Goal: Information Seeking & Learning: Find specific fact

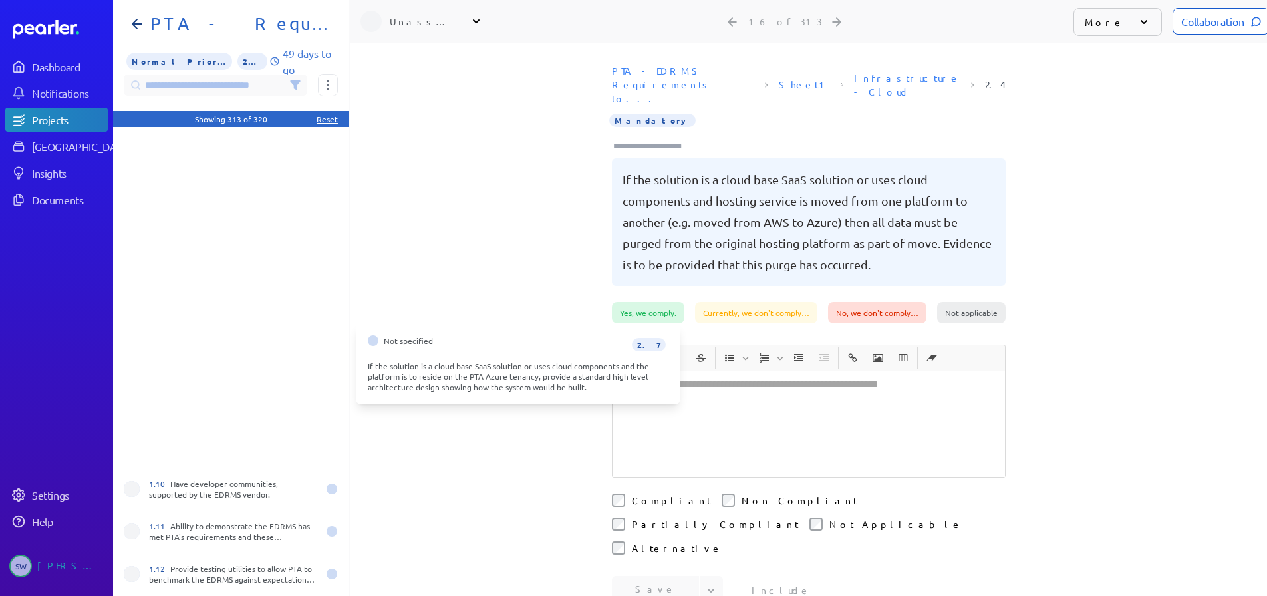
scroll to position [465, 0]
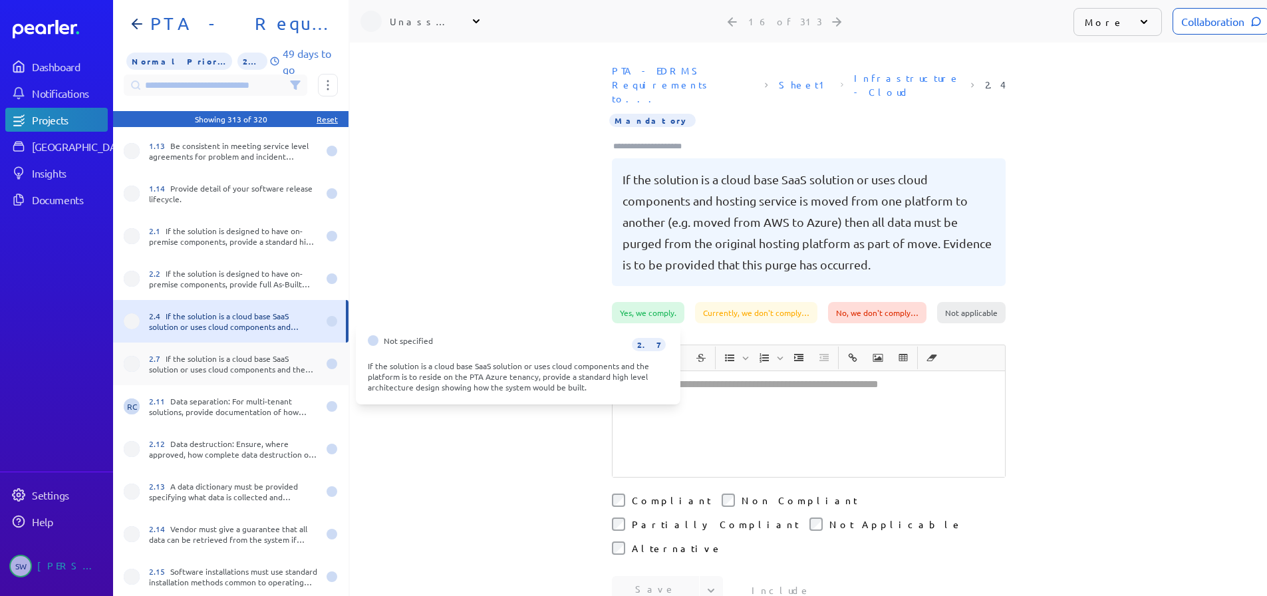
drag, startPoint x: 0, startPoint y: 0, endPoint x: 231, endPoint y: 356, distance: 424.4
click at [231, 356] on div "2.7 If the solution is a cloud base SaaS solution or uses cloud components and …" at bounding box center [233, 363] width 169 height 21
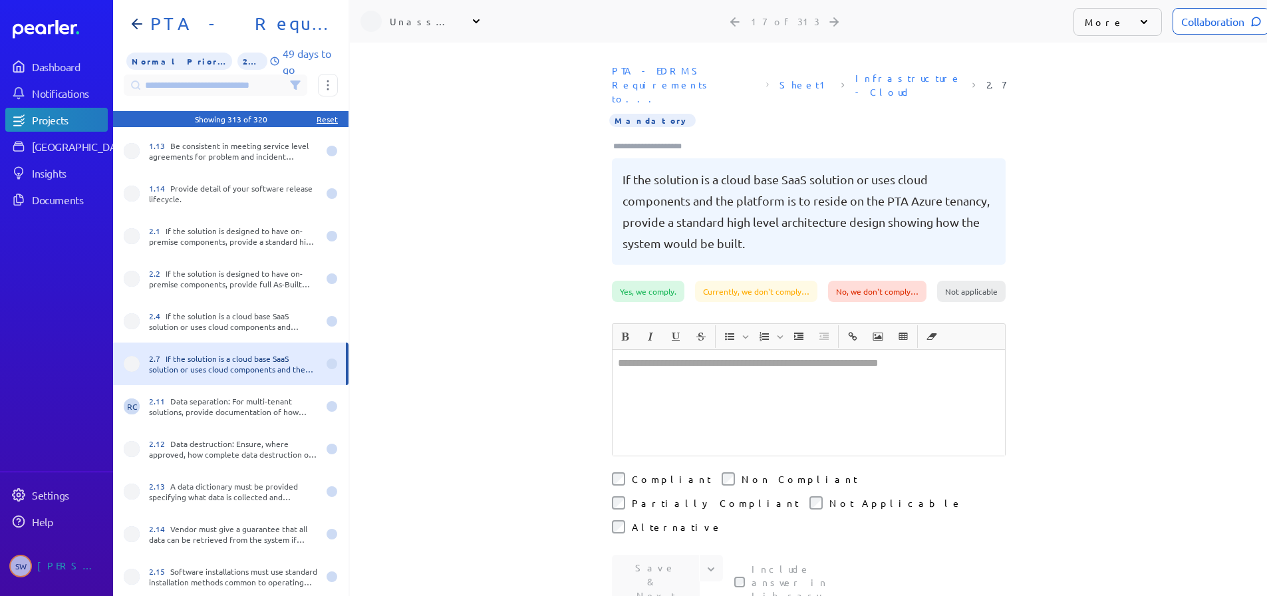
click at [1121, 165] on div "PTA - EDRMS Requirements to... Sheet1 Infrastructure - Cloud 2.7 Mandatory If t…" at bounding box center [808, 170] width 917 height 222
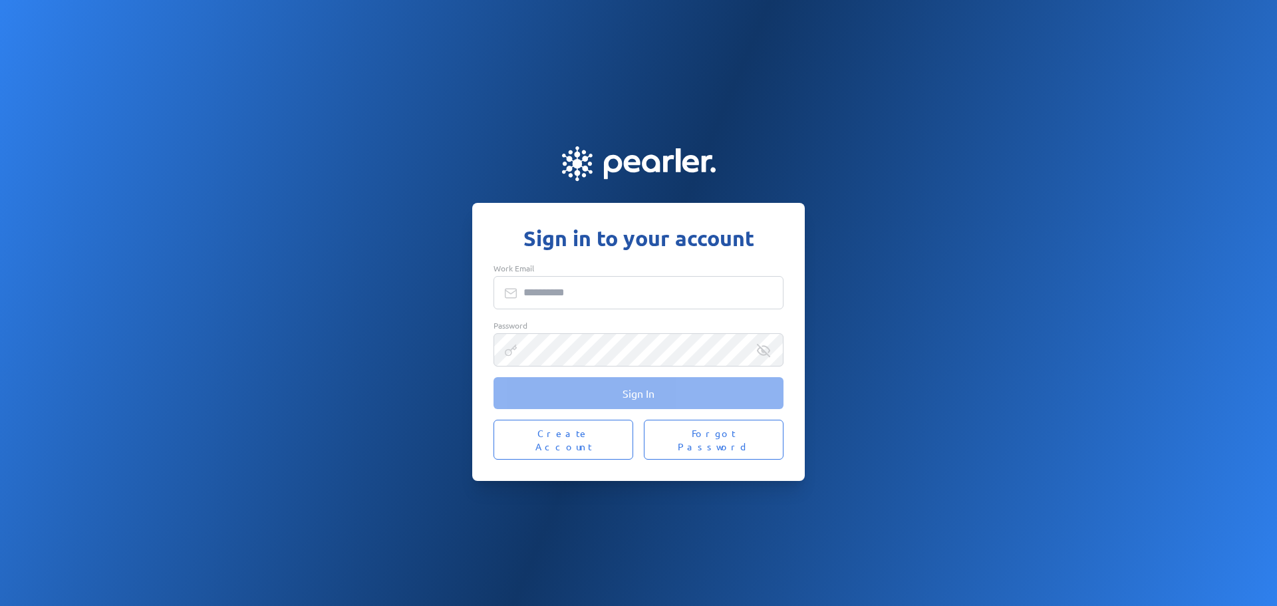
type input "**********"
click at [600, 406] on button "Sign In" at bounding box center [638, 393] width 290 height 32
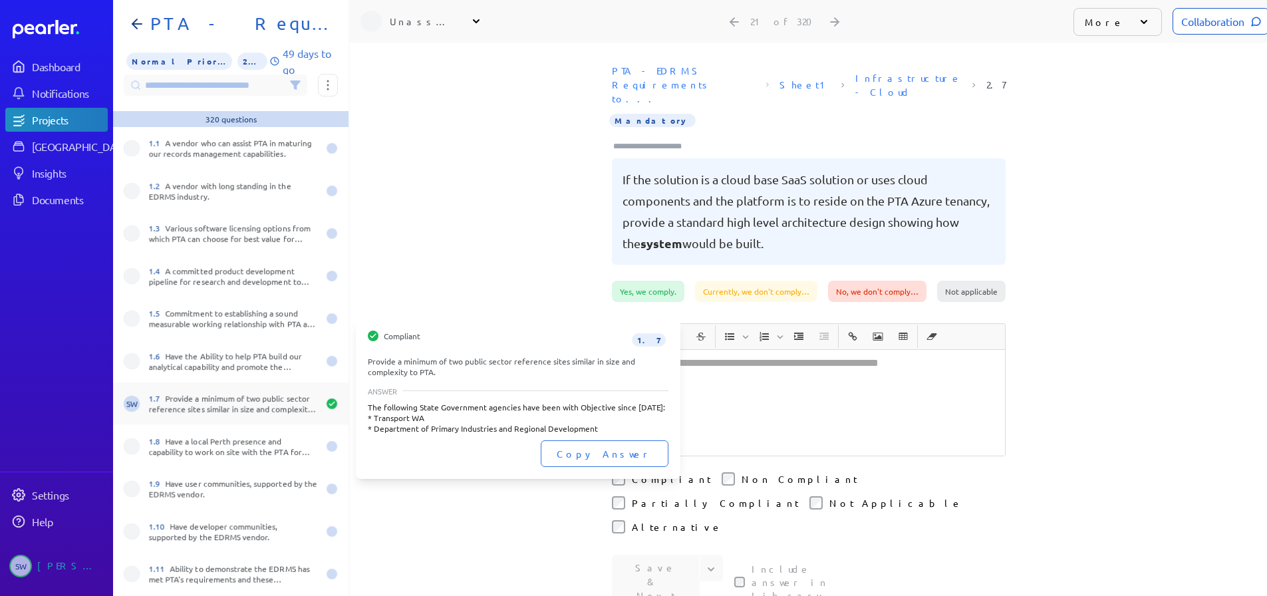
click at [191, 398] on div "1.7 Provide a minimum of two public sector reference sites similar in size and …" at bounding box center [233, 403] width 169 height 21
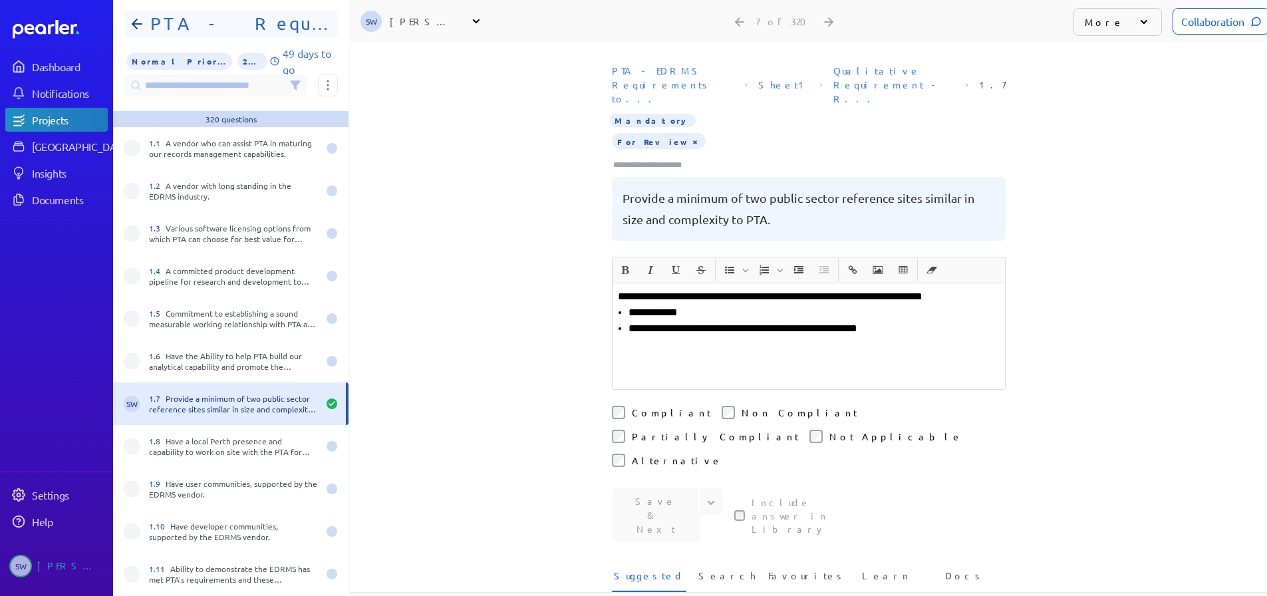
click at [131, 21] on icon at bounding box center [137, 24] width 16 height 16
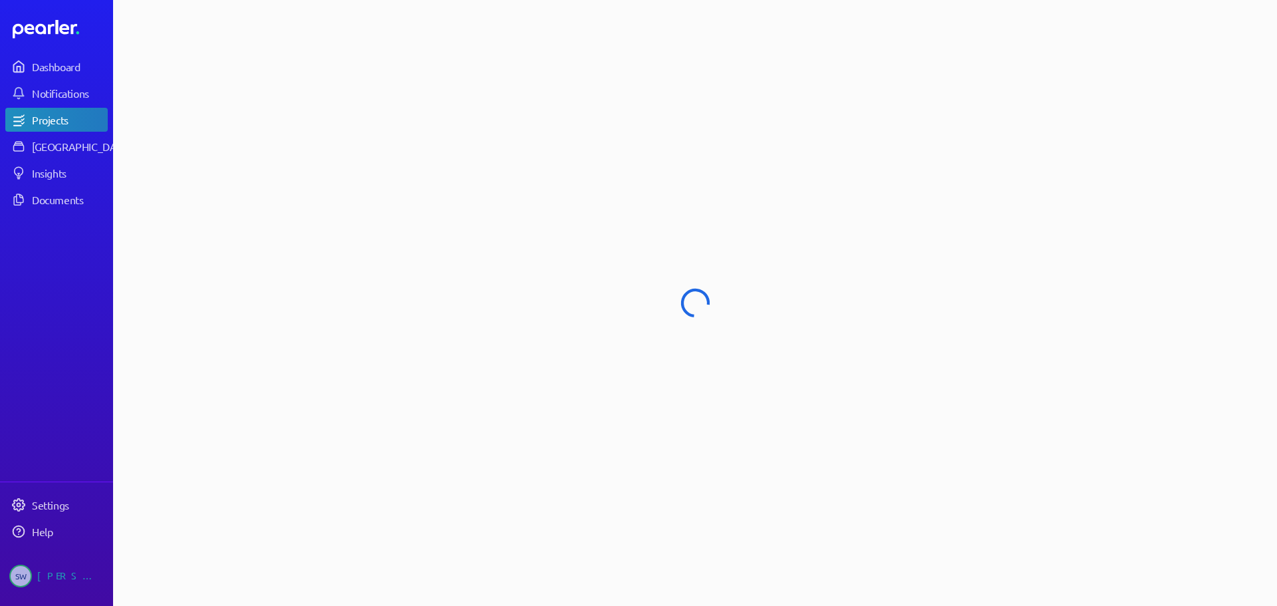
select select "******"
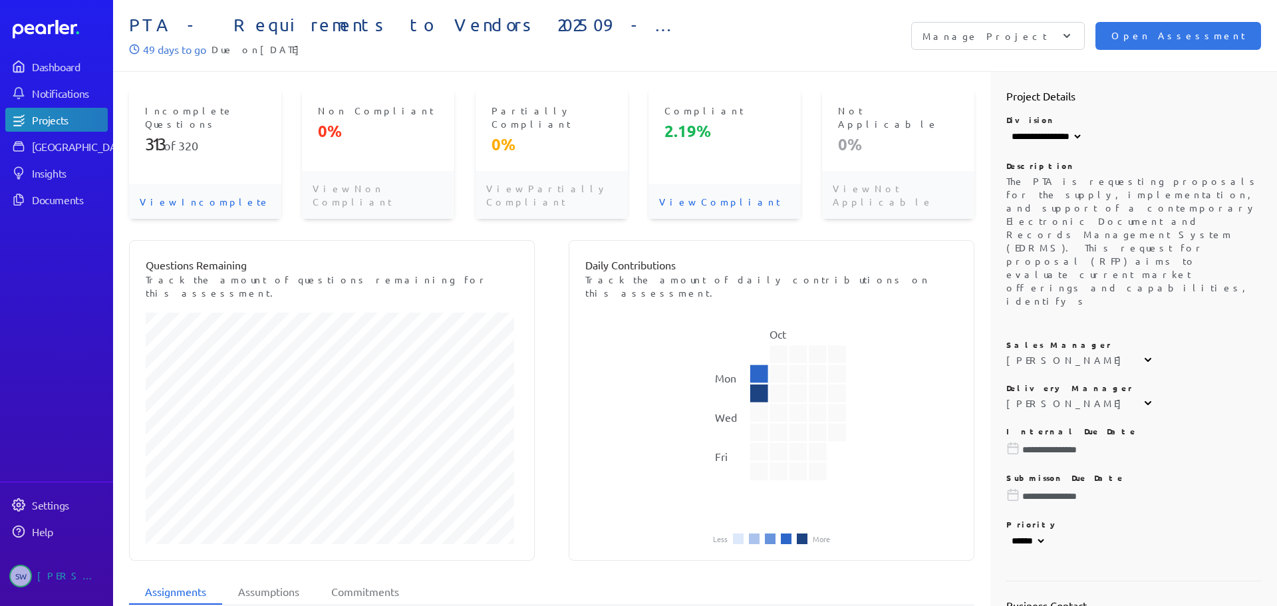
click at [182, 184] on p "View Incomplete" at bounding box center [205, 201] width 152 height 35
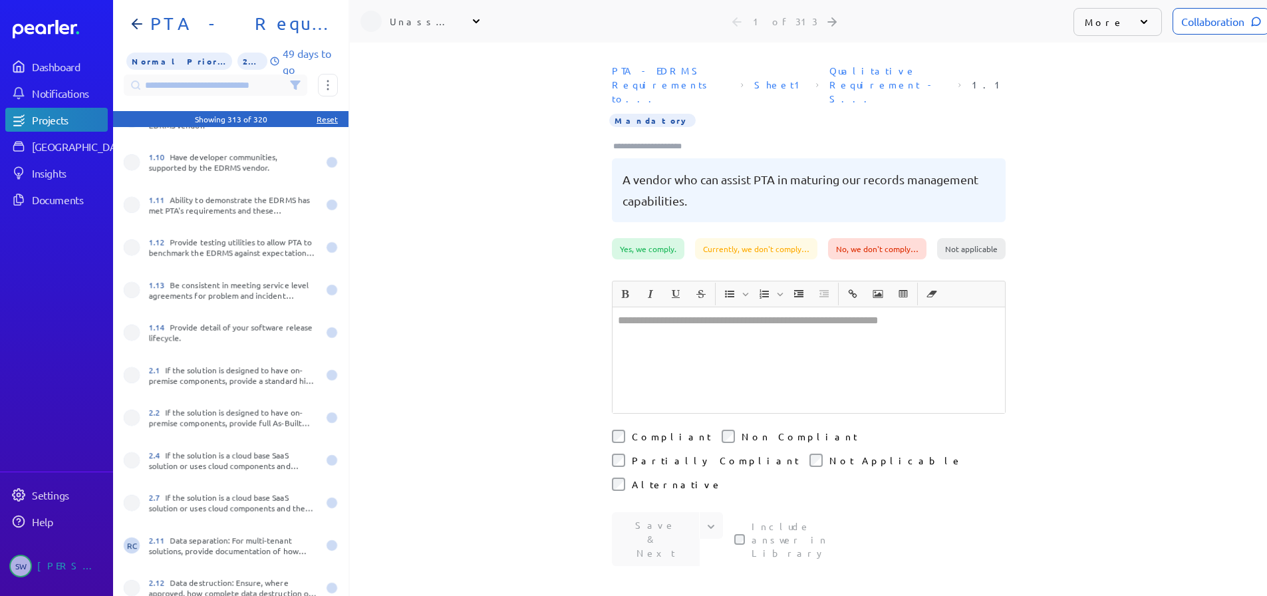
scroll to position [332, 0]
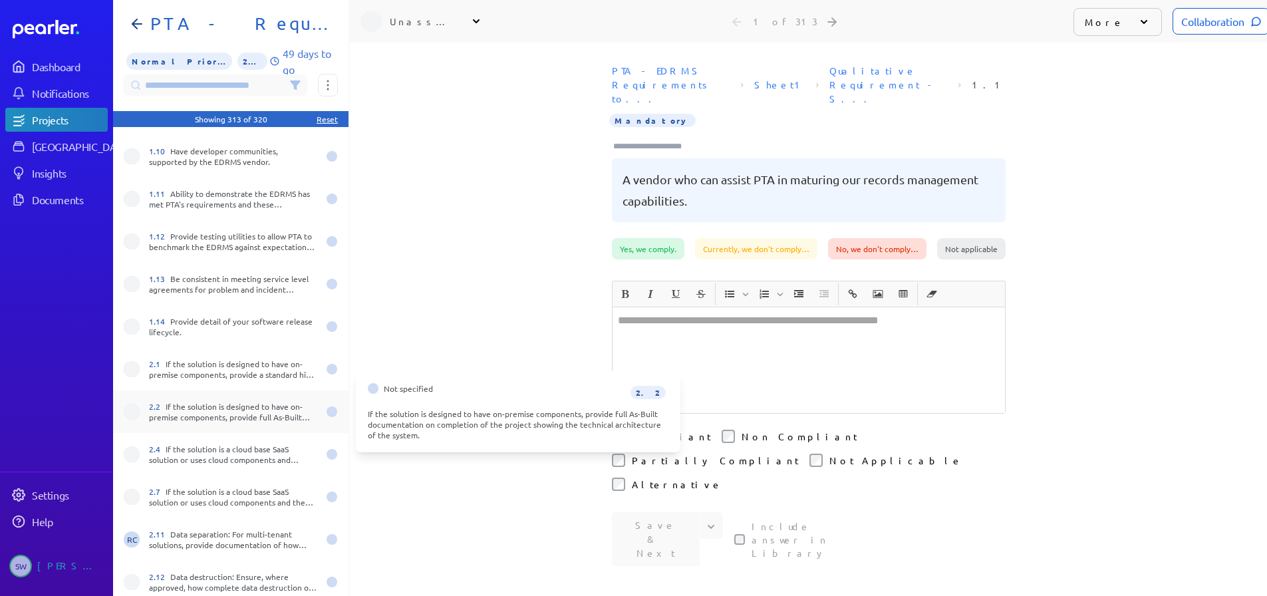
click at [189, 402] on div "2.2 If the solution is designed to have on-premise components, provide full As-…" at bounding box center [233, 411] width 169 height 21
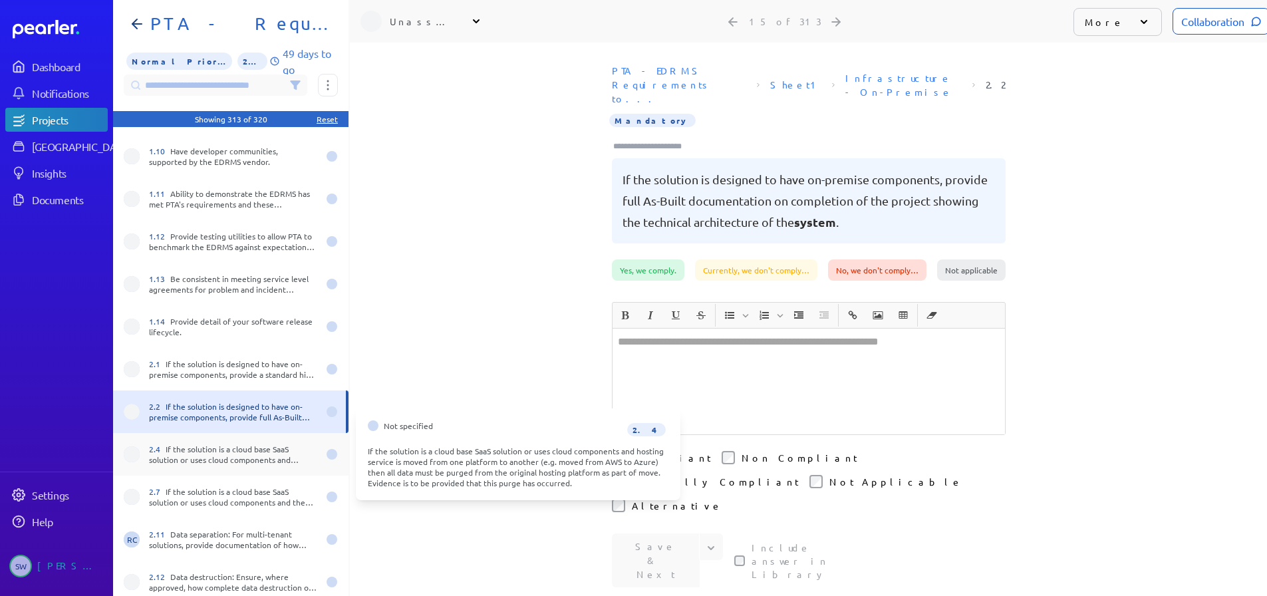
click at [189, 443] on div "2.4 If the solution is a cloud base SaaS solution or uses cloud components and …" at bounding box center [233, 453] width 169 height 21
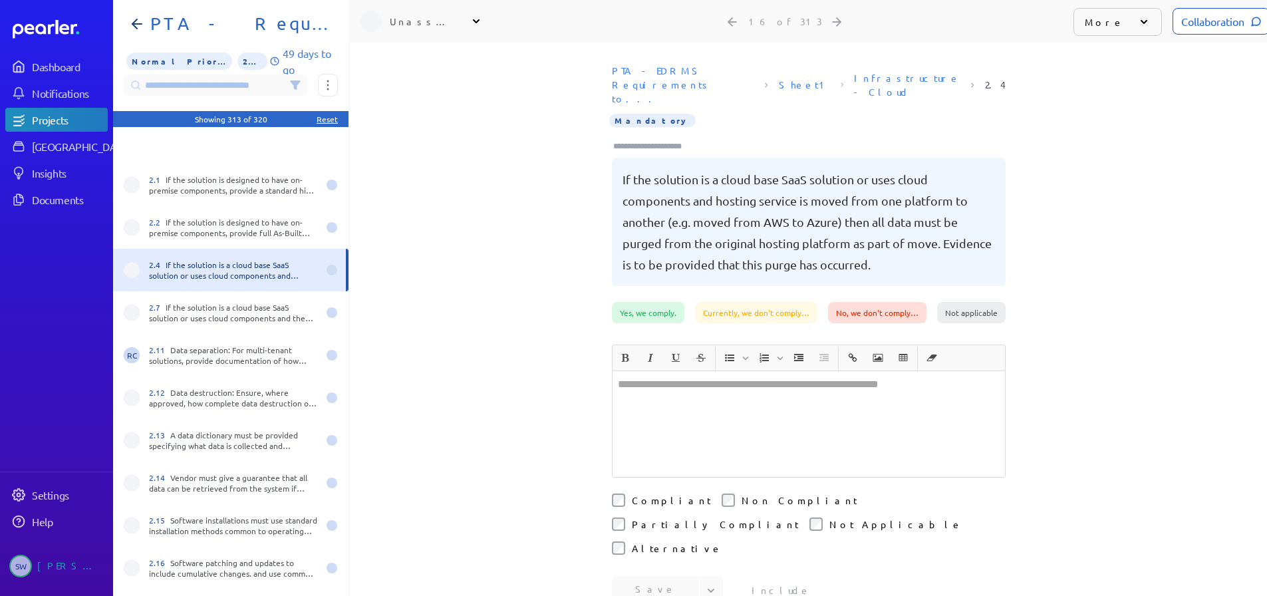
scroll to position [598, 0]
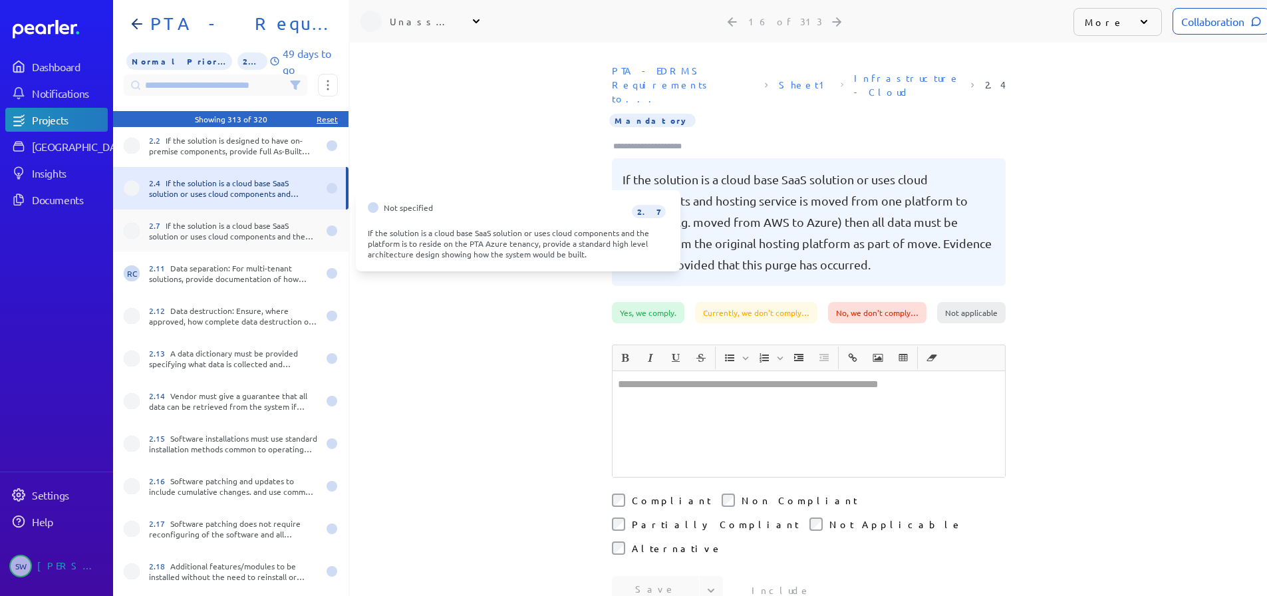
click at [190, 236] on div "2.7 If the solution is a cloud base SaaS solution or uses cloud components and …" at bounding box center [233, 230] width 169 height 21
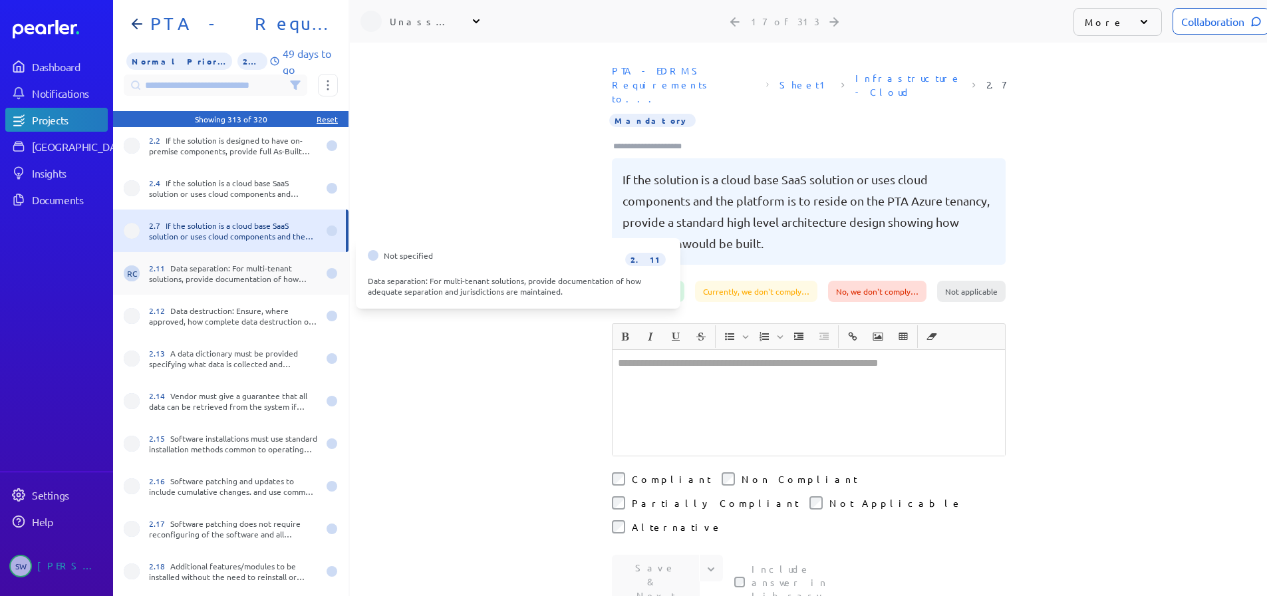
click at [198, 271] on div "2.11 Data separation: For multi-tenant solutions, provide documentation of how …" at bounding box center [233, 273] width 169 height 21
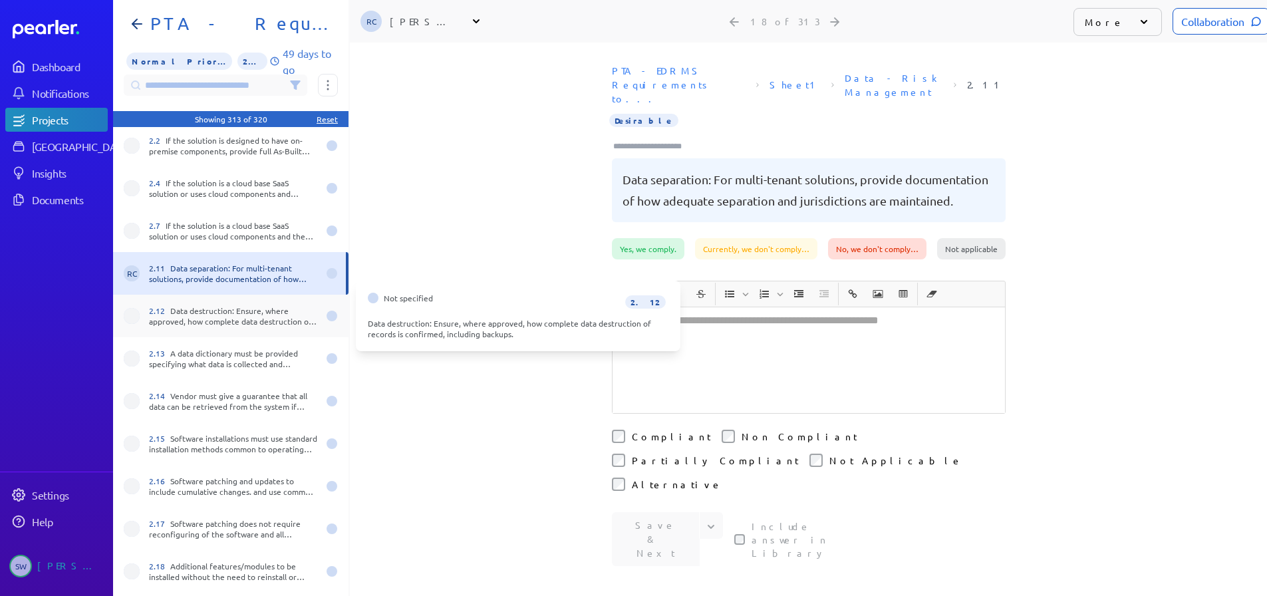
click at [199, 318] on div "2.12 Data destruction: Ensure, where approved, how complete data destruction of…" at bounding box center [233, 315] width 169 height 21
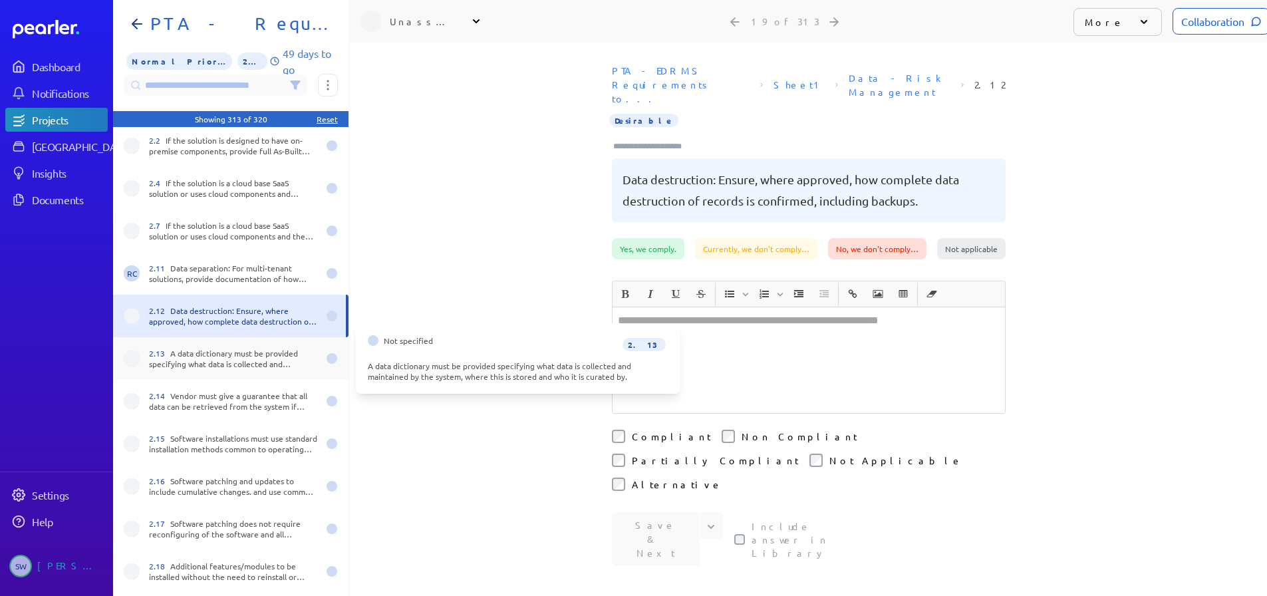
click at [201, 344] on div "2.13 A data dictionary must be provided specifying what data is collected and m…" at bounding box center [230, 358] width 235 height 43
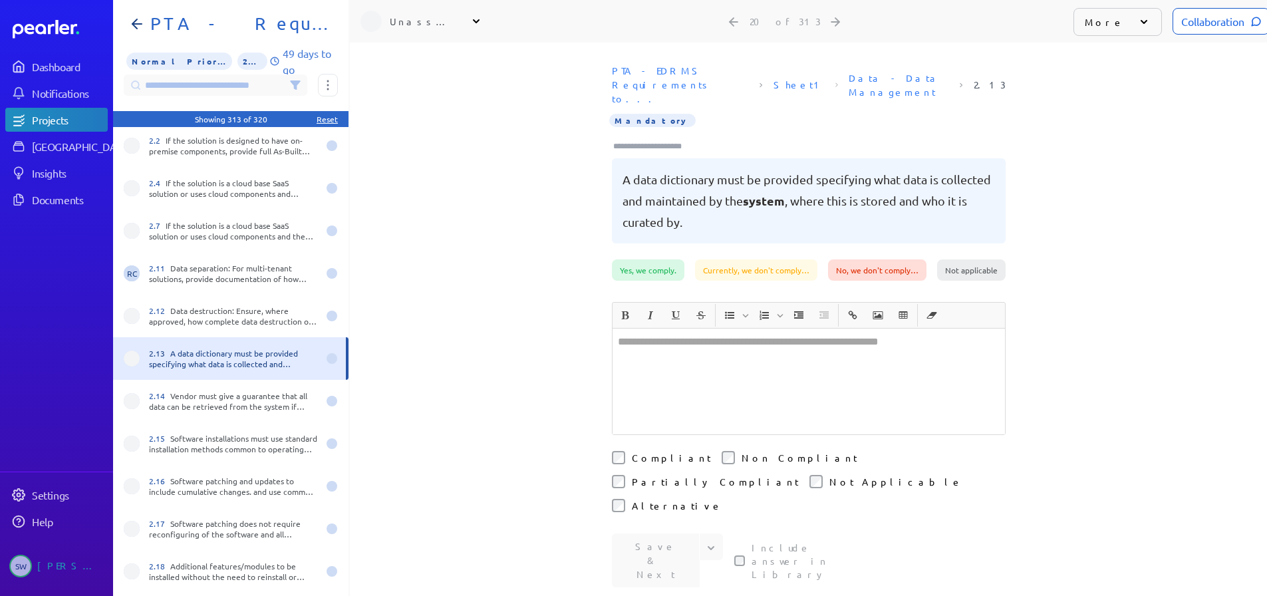
click at [181, 358] on div "2.13 A data dictionary must be provided specifying what data is collected and m…" at bounding box center [233, 358] width 169 height 21
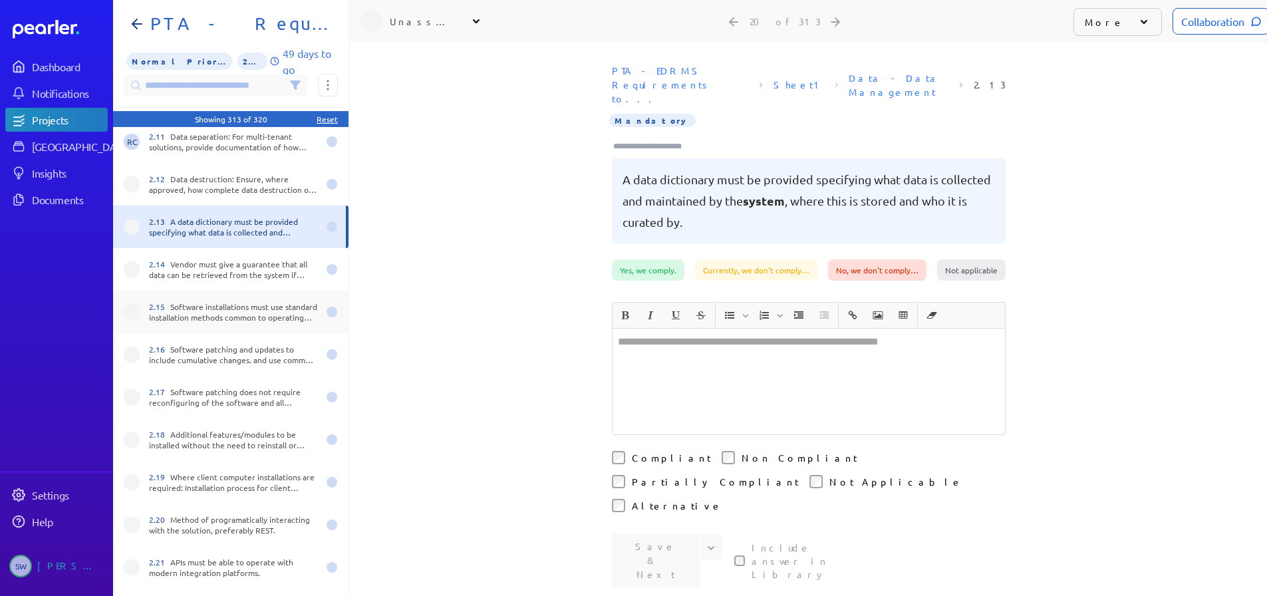
scroll to position [731, 0]
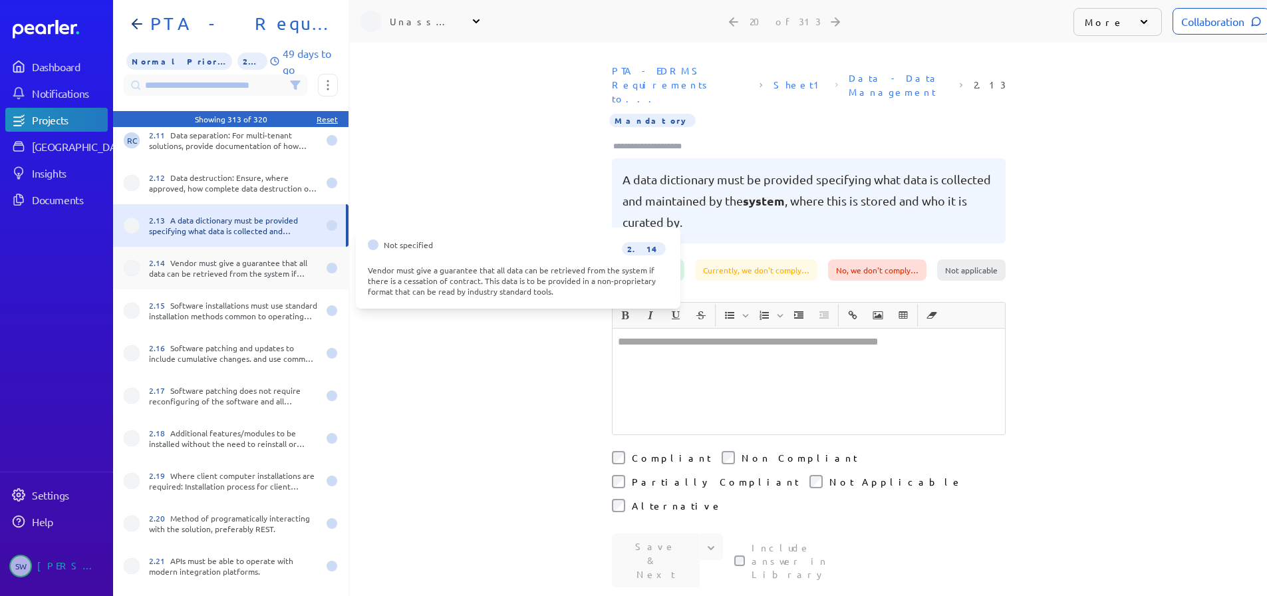
click at [197, 283] on div "2.14 Vendor must give a guarantee that all data can be retrieved from the syste…" at bounding box center [230, 268] width 235 height 43
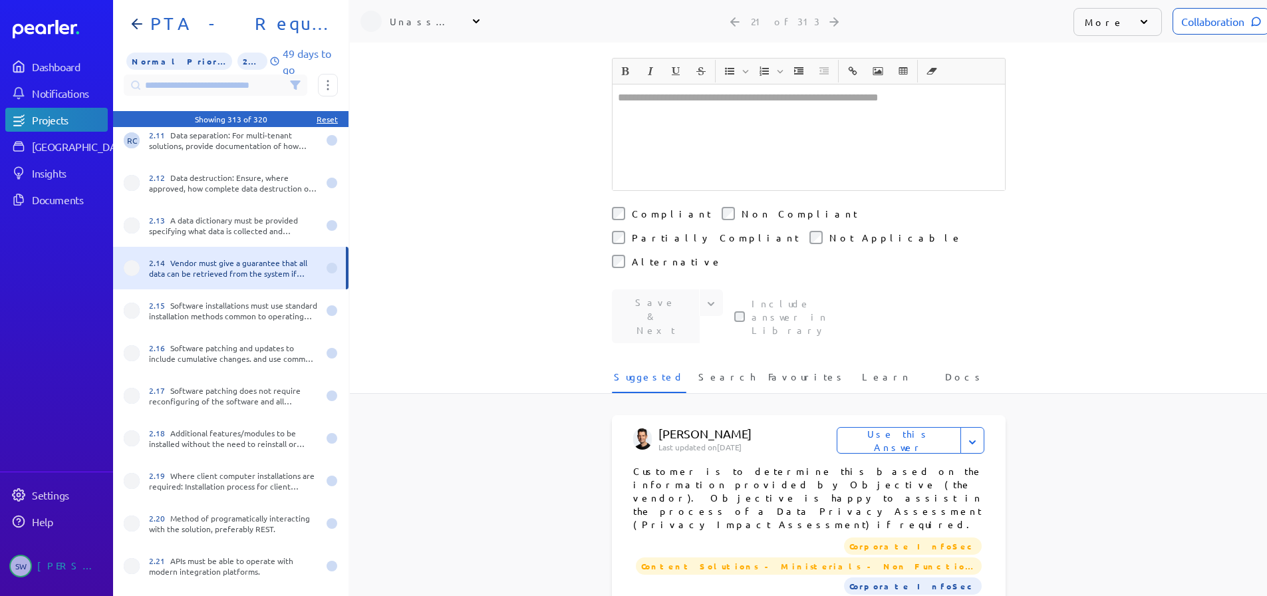
scroll to position [266, 0]
click at [729, 369] on span "Search" at bounding box center [726, 380] width 57 height 22
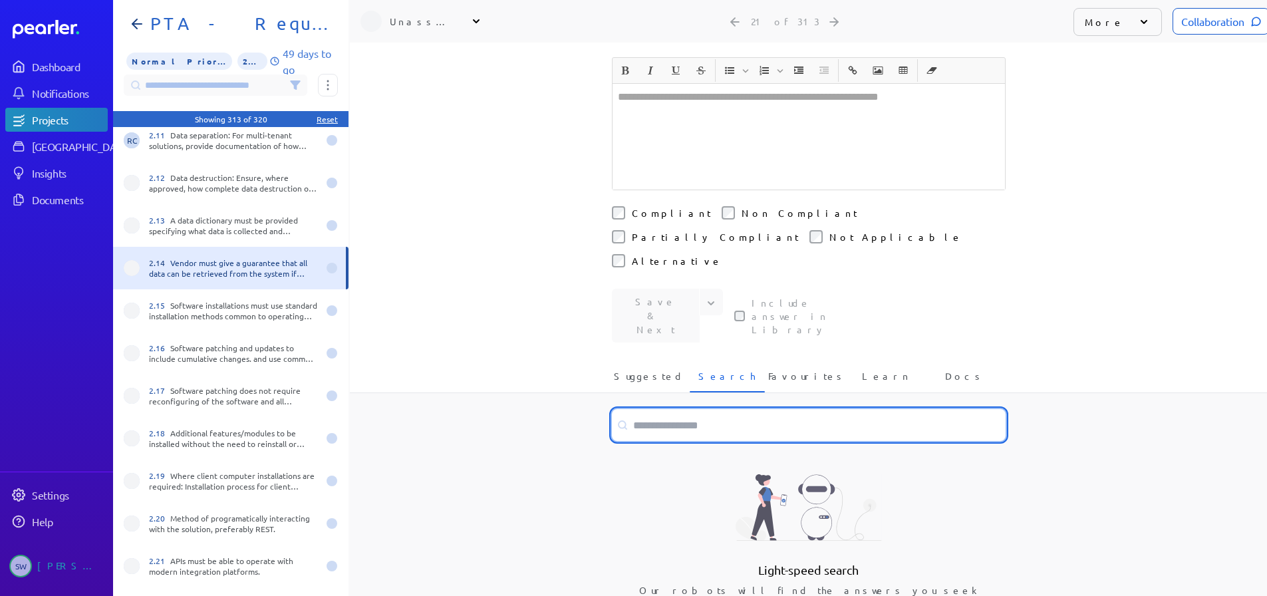
click at [682, 409] on input at bounding box center [809, 425] width 394 height 32
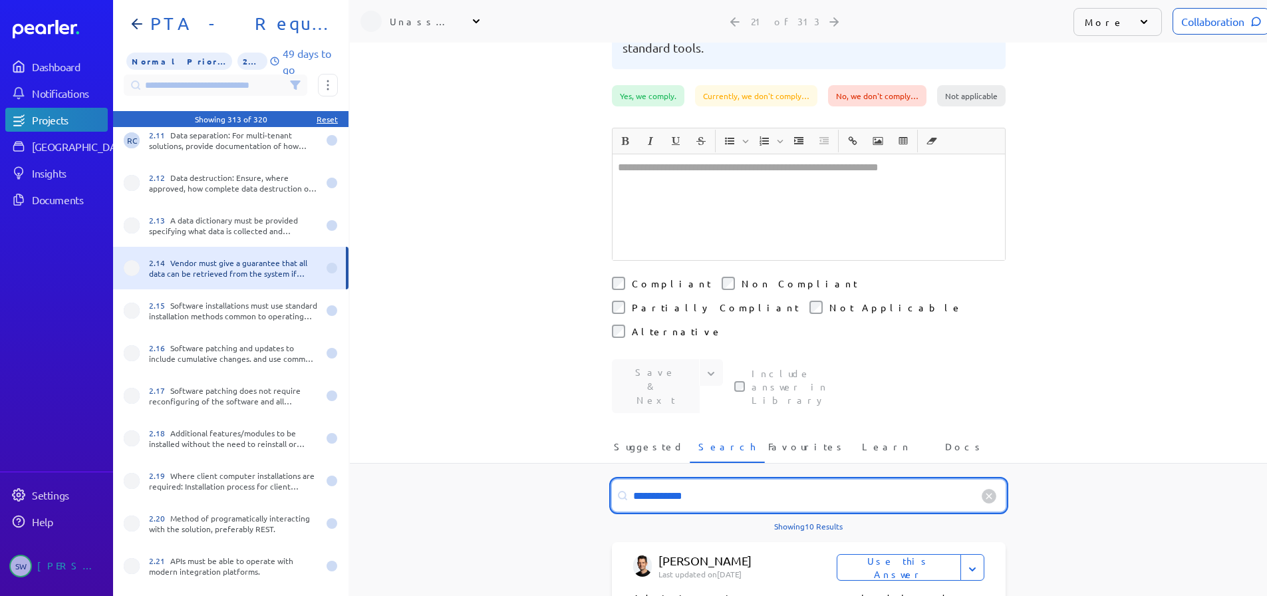
scroll to position [199, 0]
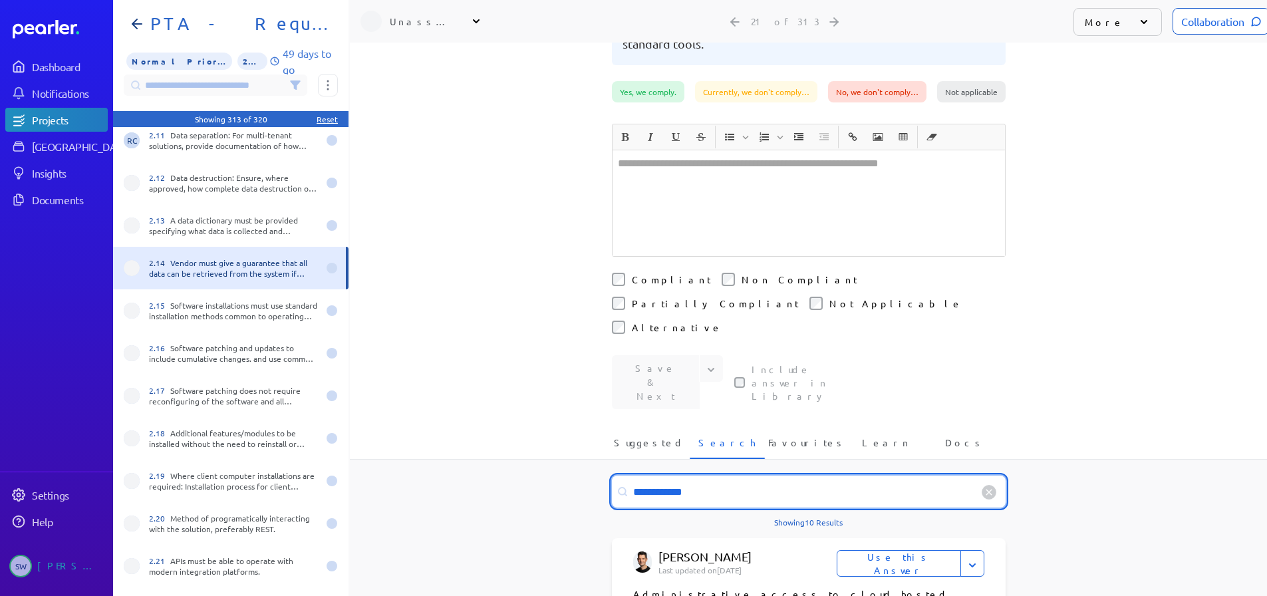
drag, startPoint x: 717, startPoint y: 412, endPoint x: 621, endPoint y: 421, distance: 96.8
click at [621, 475] on input "**********" at bounding box center [809, 491] width 394 height 32
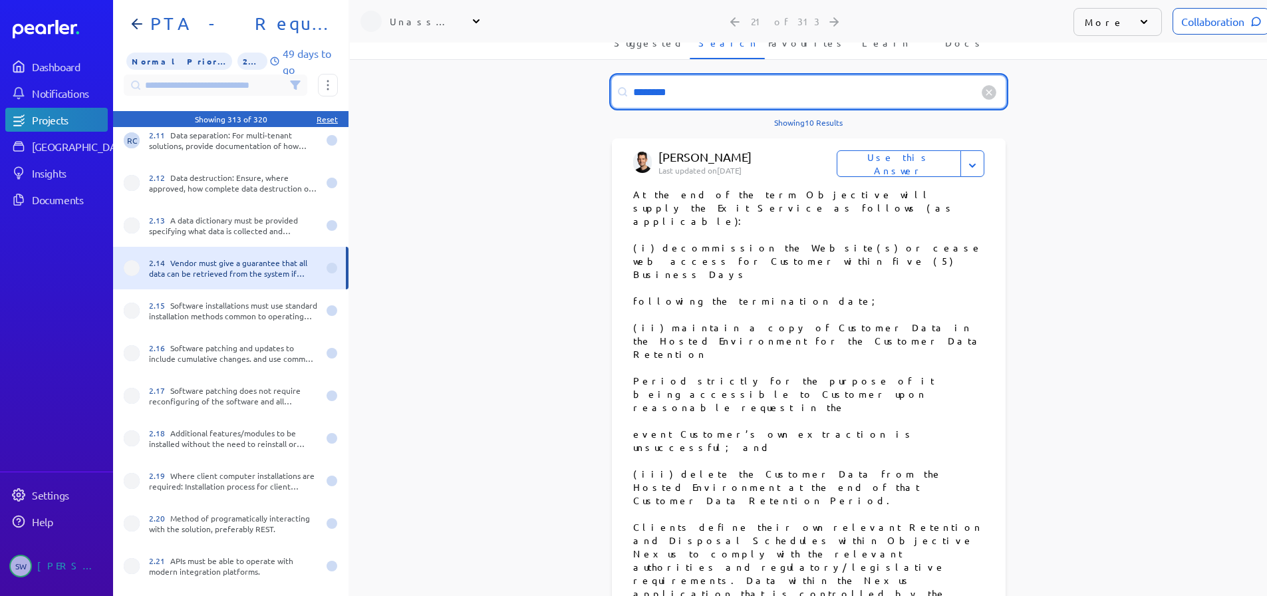
scroll to position [665, 0]
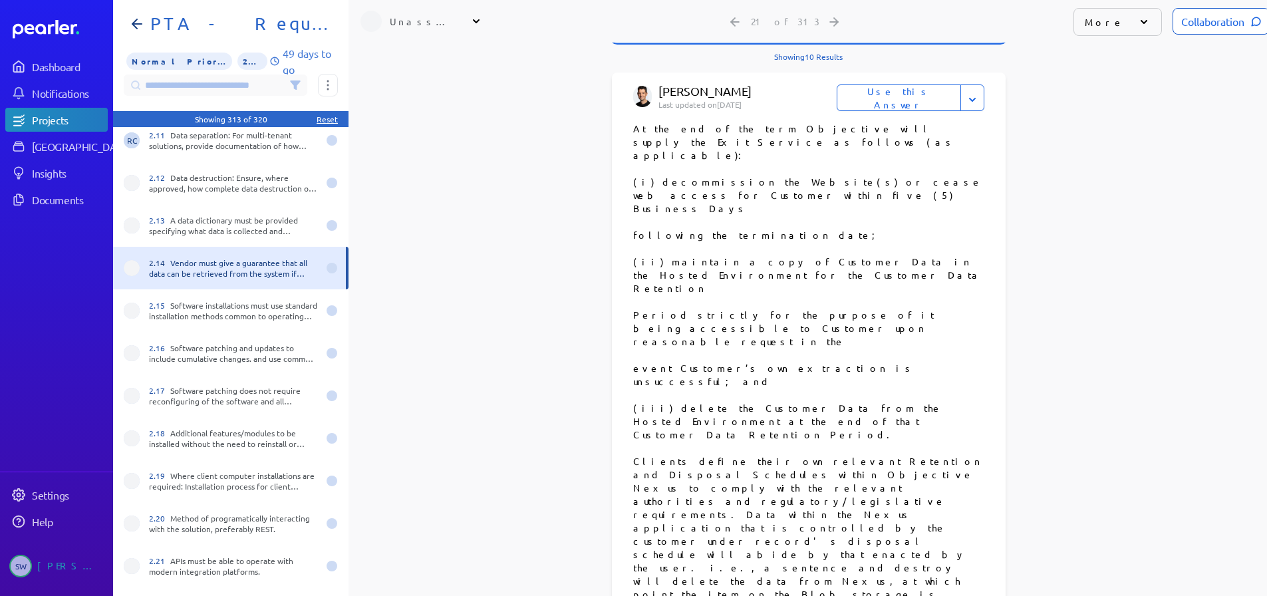
type input "********"
drag, startPoint x: 650, startPoint y: 295, endPoint x: 751, endPoint y: 296, distance: 101.1
click at [751, 454] on p "Clients define their own relevant Retention and Disposal Schedules within Objec…" at bounding box center [808, 547] width 351 height 186
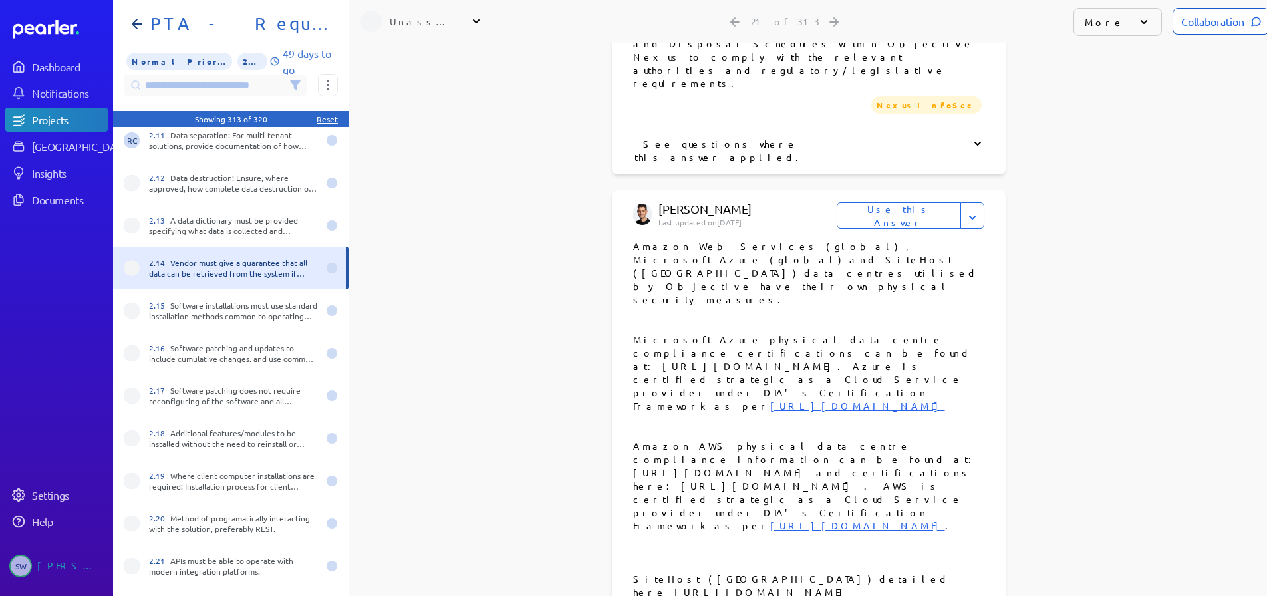
scroll to position [2460, 0]
